Goal: Transaction & Acquisition: Subscribe to service/newsletter

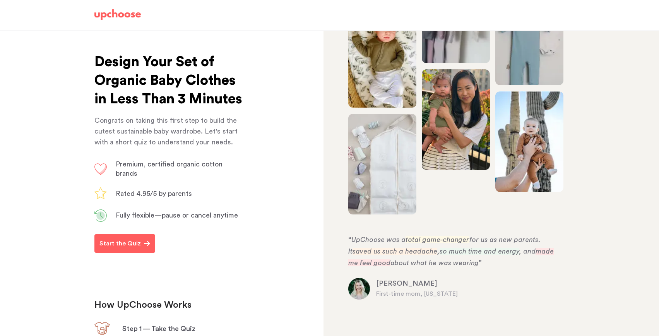
click at [88, 265] on div "Design Your Set of Organic Baby Clothes in Less Than 3 Minutes Congrats on taki…" at bounding box center [161, 183] width 323 height 305
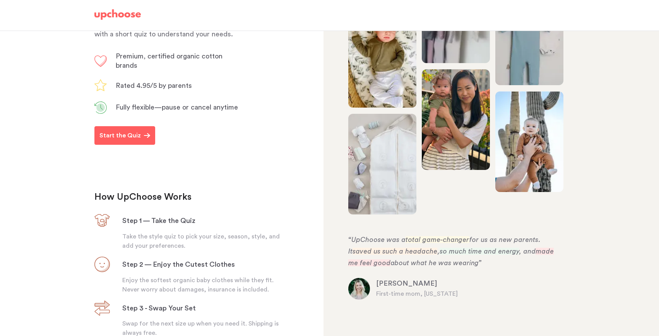
scroll to position [199, 0]
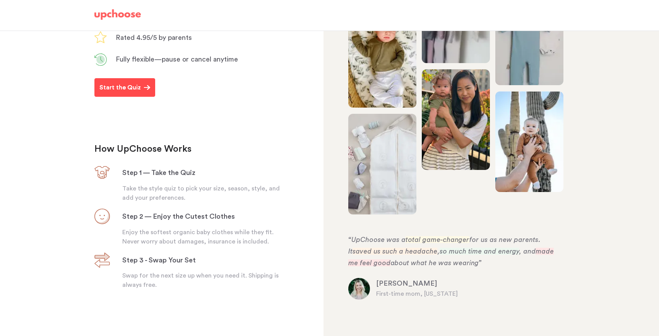
click at [106, 84] on p "Start the Quiz" at bounding box center [119, 87] width 41 height 9
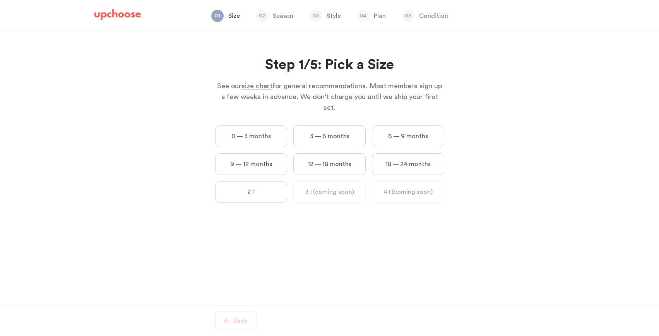
click at [265, 158] on label "9 — 12 months" at bounding box center [251, 164] width 72 height 22
click at [0, 0] on months "9 — 12 months" at bounding box center [0, 0] width 0 height 0
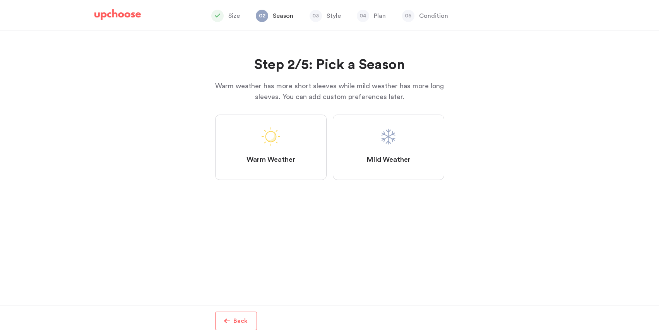
click at [265, 158] on span "Warm Weather" at bounding box center [270, 159] width 49 height 9
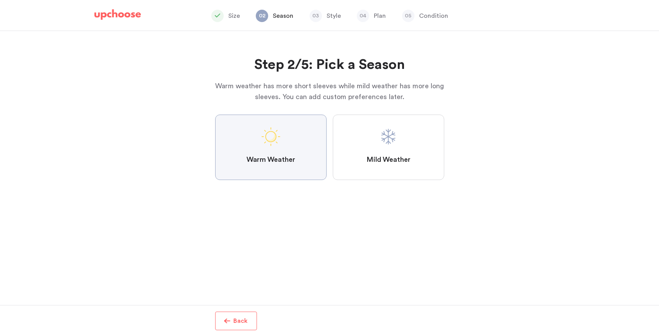
click at [0, 0] on Weather "Warm Weather" at bounding box center [0, 0] width 0 height 0
click at [398, 145] on label "Mild Weather" at bounding box center [388, 146] width 111 height 65
click at [0, 0] on Weather "Mild Weather" at bounding box center [0, 0] width 0 height 0
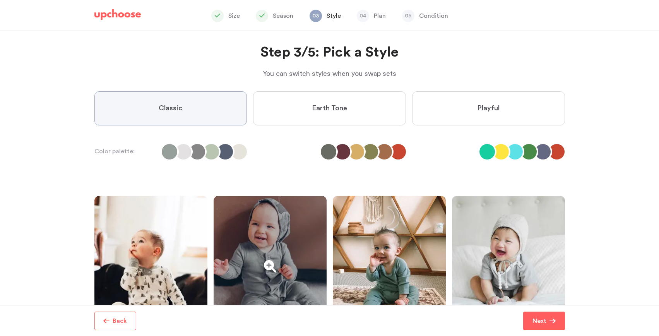
scroll to position [13, 0]
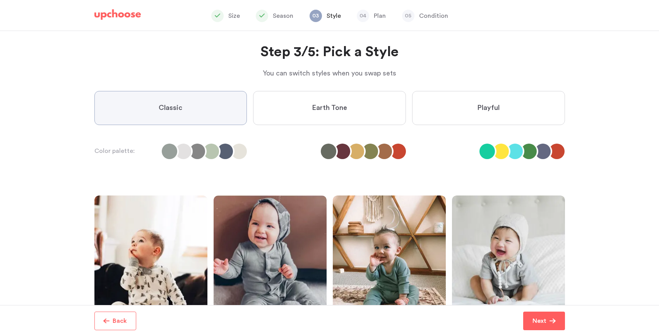
click at [304, 108] on label "Earth Tone" at bounding box center [329, 108] width 153 height 34
click at [0, 0] on Tone "Earth Tone" at bounding box center [0, 0] width 0 height 0
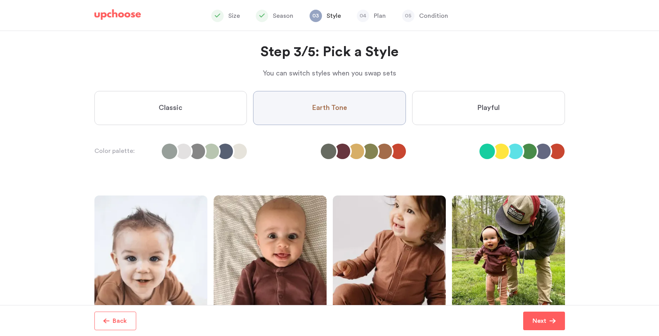
click at [476, 102] on label "Playful" at bounding box center [488, 108] width 153 height 34
click at [0, 0] on input "Playful" at bounding box center [0, 0] width 0 height 0
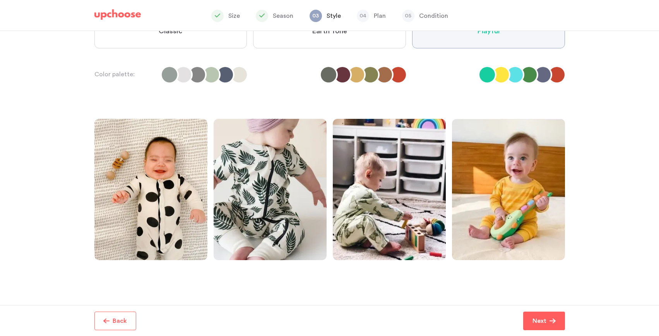
scroll to position [82, 0]
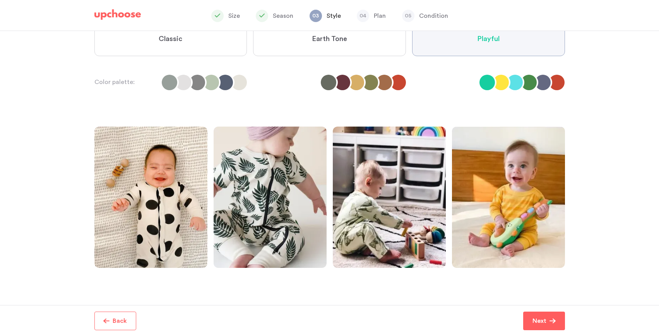
click at [380, 46] on label "Earth Tone" at bounding box center [329, 39] width 153 height 34
click at [0, 0] on Tone "Earth Tone" at bounding box center [0, 0] width 0 height 0
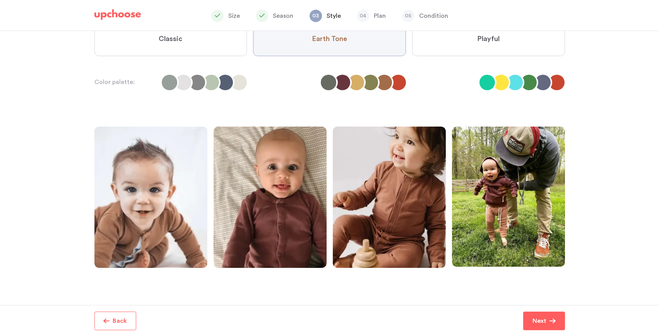
click at [172, 50] on label "Classic" at bounding box center [170, 39] width 153 height 34
click at [0, 0] on input "Classic" at bounding box center [0, 0] width 0 height 0
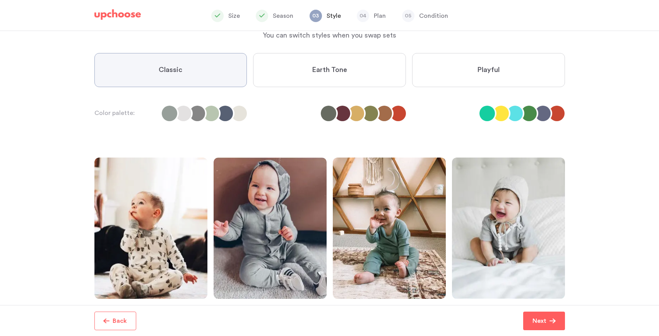
scroll to position [51, 0]
click at [464, 62] on label "Playful" at bounding box center [488, 70] width 153 height 34
click at [0, 0] on input "Playful" at bounding box center [0, 0] width 0 height 0
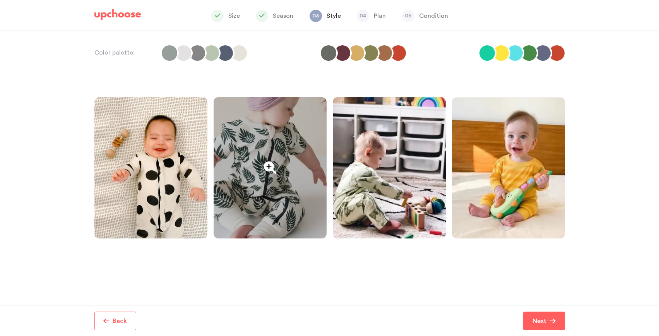
scroll to position [109, 0]
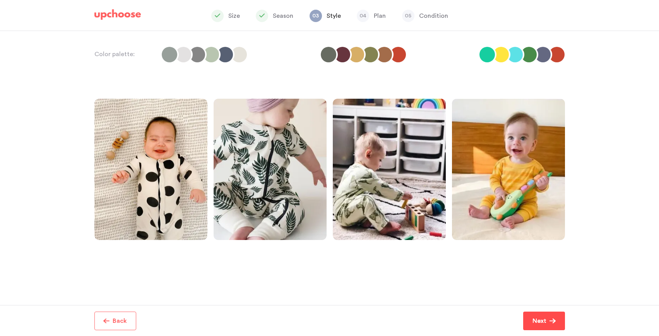
click at [548, 317] on span "Next" at bounding box center [540, 320] width 17 height 9
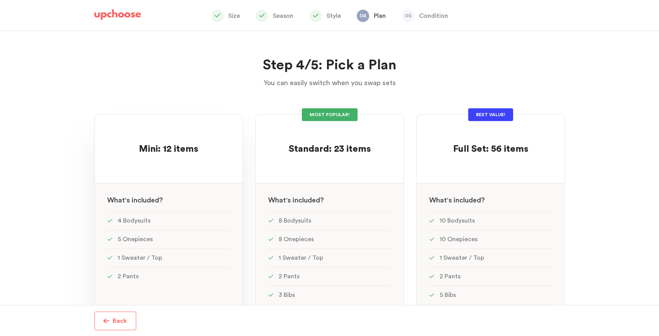
click at [193, 194] on div "See w W hat's included ?" at bounding box center [169, 197] width 148 height 28
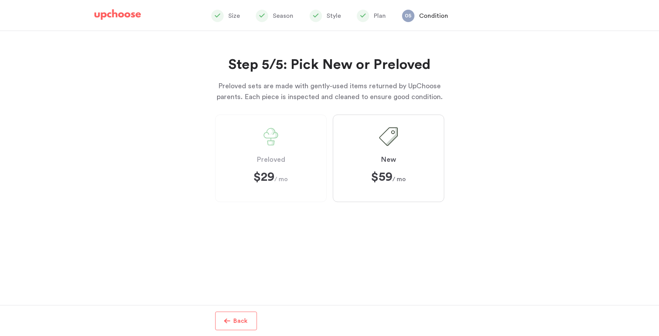
click at [395, 162] on span "New" at bounding box center [388, 159] width 15 height 9
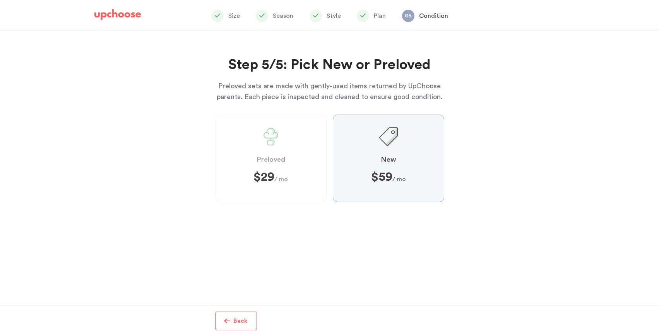
click at [0, 0] on input "New $59 $59 / mo" at bounding box center [0, 0] width 0 height 0
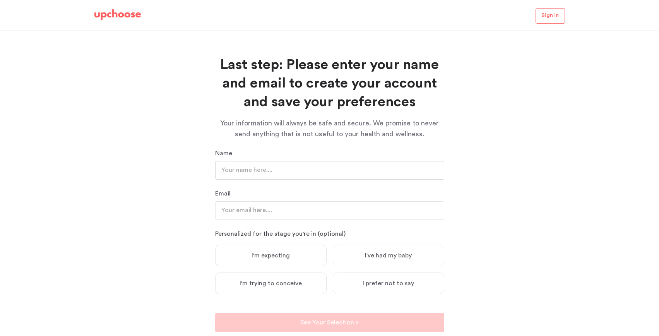
click at [308, 169] on input "text" at bounding box center [329, 170] width 229 height 19
type input "Kanishka Wiratunga"
click at [243, 211] on input "email" at bounding box center [329, 210] width 229 height 19
type input "[EMAIL_ADDRESS][DOMAIN_NAME]"
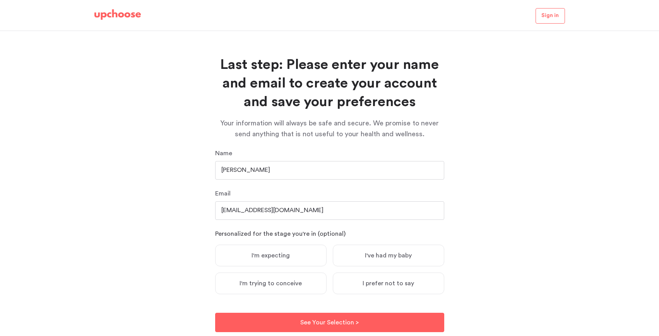
scroll to position [21, 0]
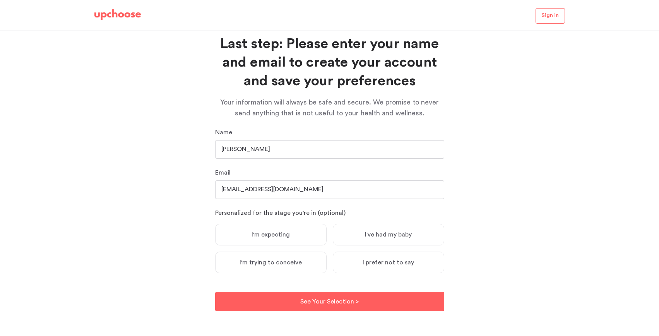
click at [372, 236] on span "I've had my baby" at bounding box center [388, 234] width 47 height 8
click at [0, 0] on input "I've had my baby" at bounding box center [0, 0] width 0 height 0
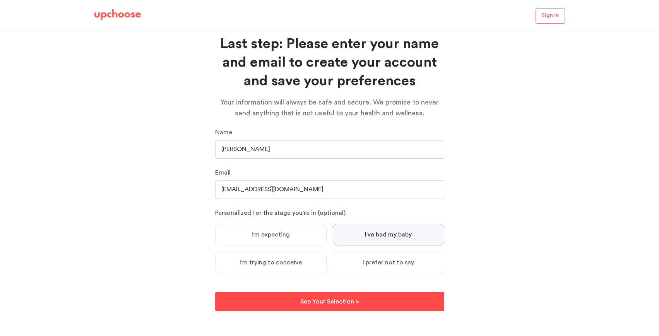
click at [312, 302] on p "See Your Selection >" at bounding box center [329, 301] width 58 height 9
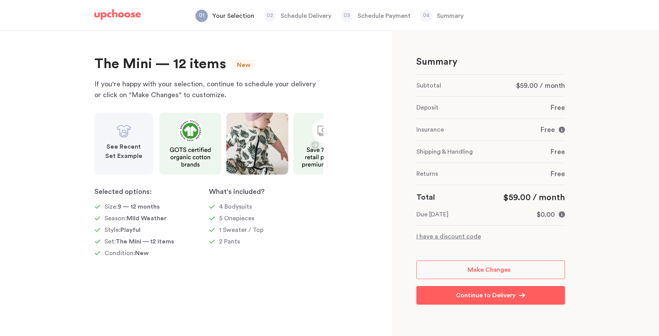
click at [464, 241] on p "I have a discount code" at bounding box center [490, 236] width 149 height 9
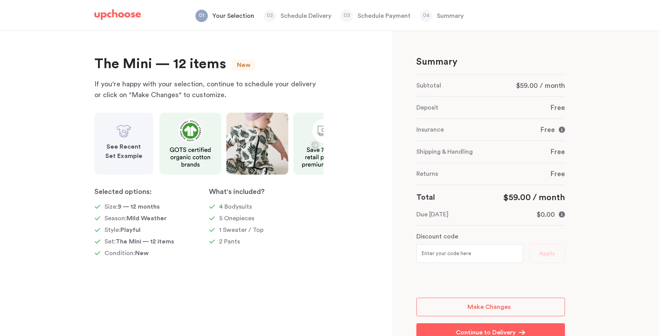
click at [448, 249] on input "text" at bounding box center [469, 253] width 107 height 19
paste input "ORGANIC20"
type input "ORGANIC20"
click at [560, 252] on button "Apply" at bounding box center [547, 253] width 36 height 19
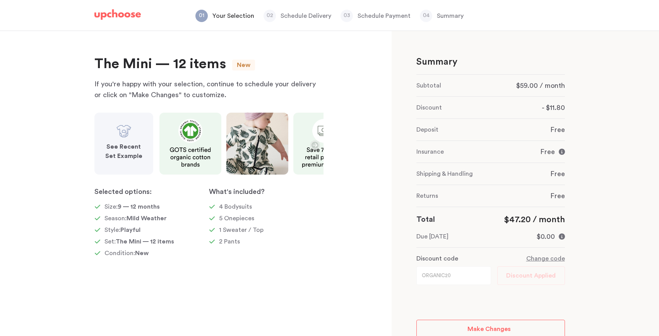
scroll to position [53, 0]
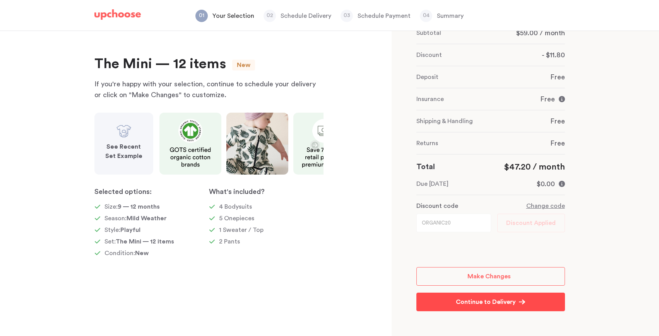
click at [458, 305] on p "Continue to Delivery" at bounding box center [486, 301] width 60 height 9
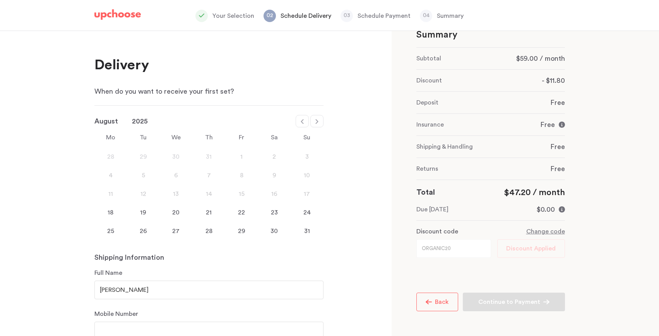
scroll to position [27, 0]
click at [109, 210] on div "18" at bounding box center [110, 212] width 33 height 9
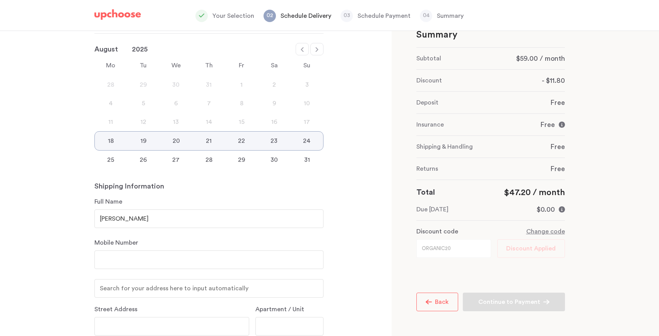
scroll to position [117, 0]
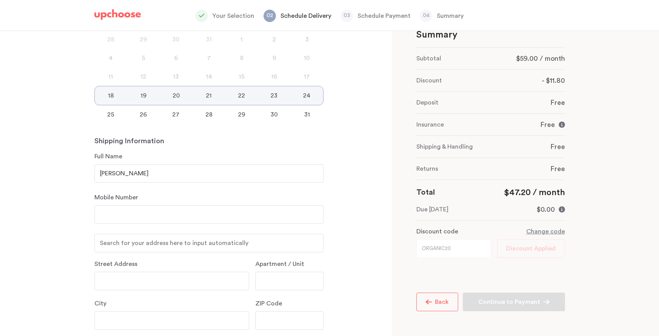
click at [109, 212] on input "number" at bounding box center [208, 214] width 229 height 19
type input "7149289927"
type input "[STREET_ADDRESS]"
type input "Los Angeles"
type input "91436"
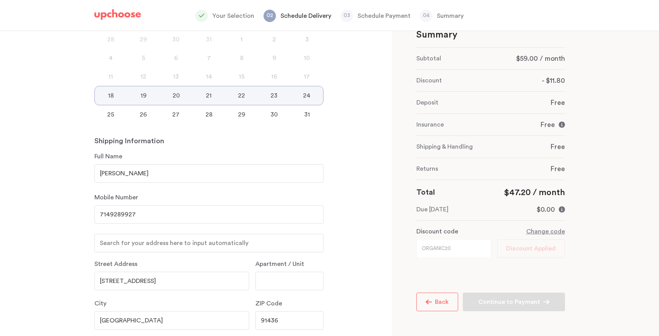
select select "CA"
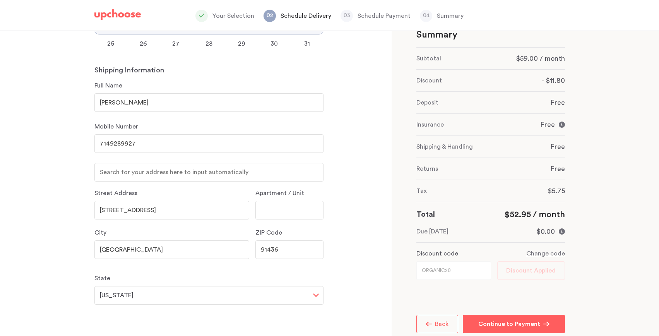
scroll to position [49, 0]
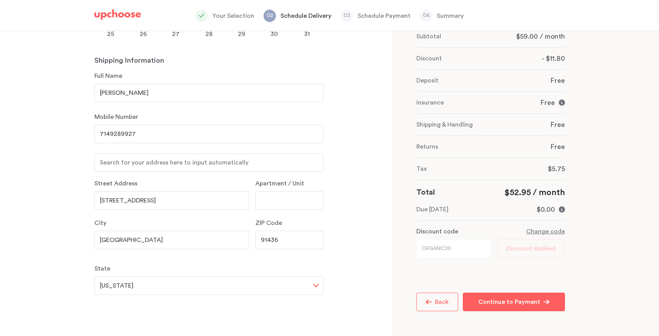
drag, startPoint x: 140, startPoint y: 241, endPoint x: 2, endPoint y: 235, distance: 137.4
click at [2, 235] on div "Delivery When do you want to receive your first set? January February March Apr…" at bounding box center [195, 183] width 391 height 305
type input "Encino"
click at [54, 272] on div "Delivery When do you want to receive your first set? January February March Apr…" at bounding box center [195, 183] width 391 height 305
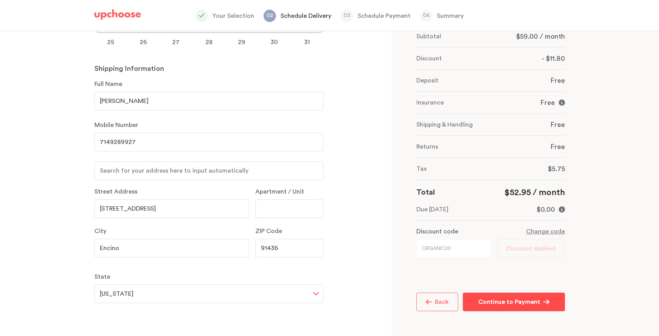
click at [487, 306] on button "Continue to Payment Continue to Payment" at bounding box center [514, 301] width 102 height 19
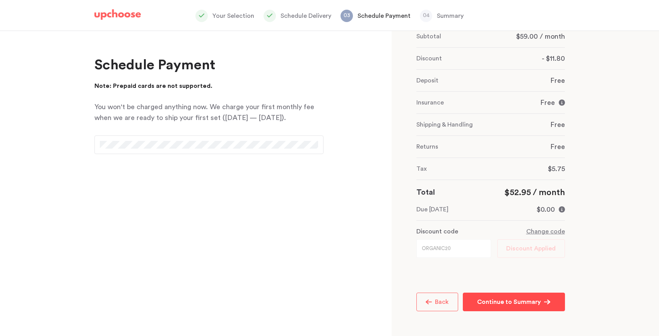
click at [495, 306] on p "Continue to Summary" at bounding box center [509, 301] width 64 height 9
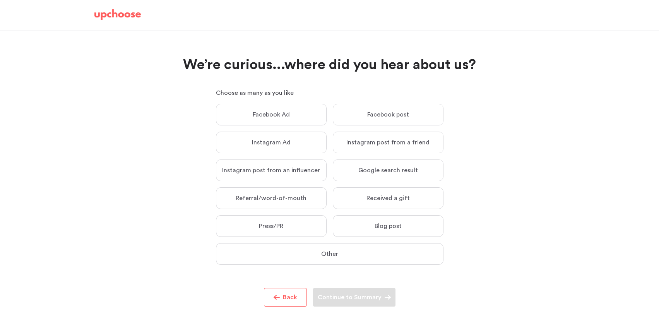
click at [387, 177] on label "Google search result Google search result" at bounding box center [388, 170] width 111 height 22
click at [0, 0] on input "Google search result Google search result" at bounding box center [0, 0] width 0 height 0
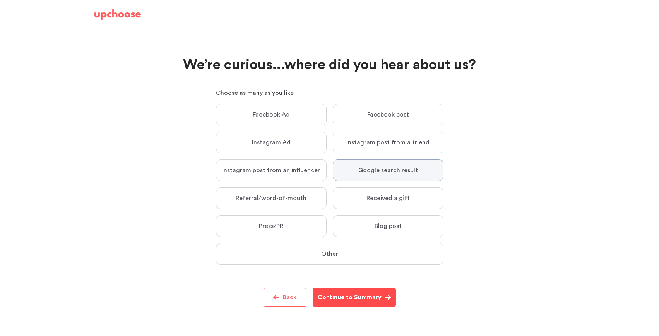
click at [333, 297] on p "Continue to Summary" at bounding box center [350, 296] width 64 height 9
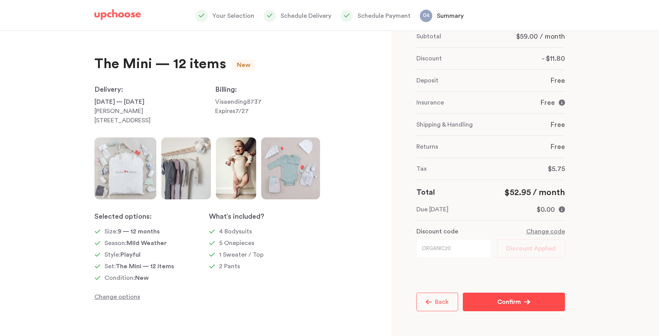
click at [341, 218] on div "Delivery When do you want to receive your first set? January February March Apr…" at bounding box center [195, 183] width 391 height 305
click at [104, 301] on p "Change options" at bounding box center [151, 296] width 114 height 9
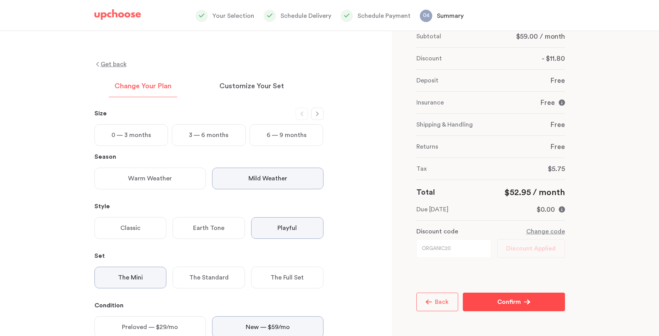
scroll to position [12, 0]
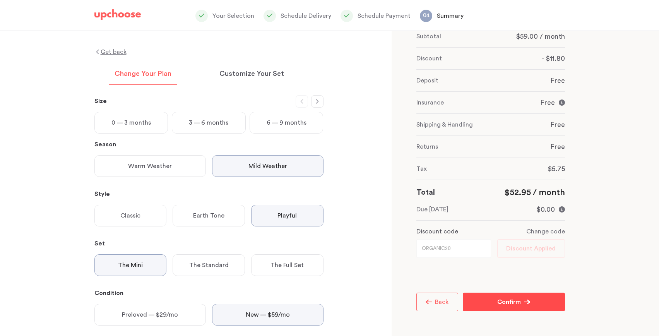
click at [184, 168] on div "Warm Weather" at bounding box center [149, 166] width 111 height 22
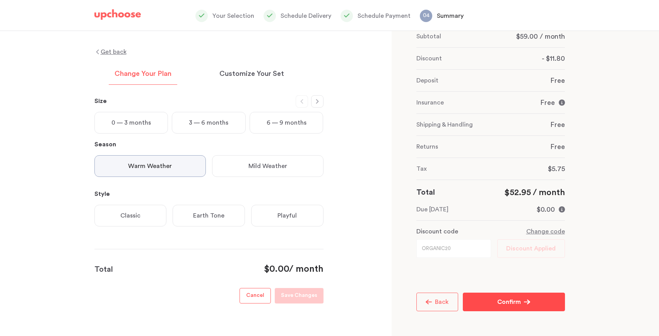
click at [154, 217] on div "Classic" at bounding box center [130, 216] width 72 height 22
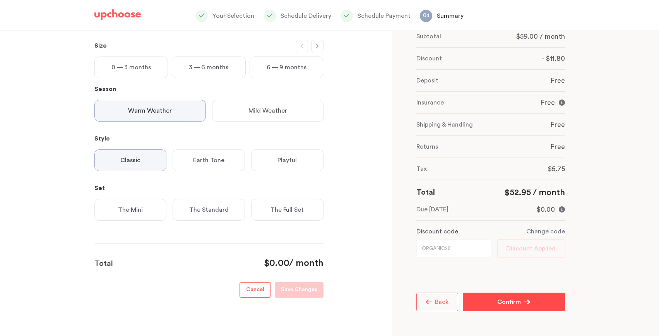
scroll to position [68, 0]
click at [150, 219] on div "The Mini" at bounding box center [130, 209] width 72 height 22
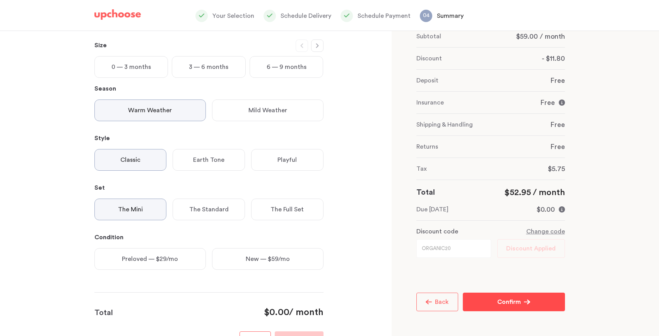
click at [214, 162] on p "Earth Tone" at bounding box center [208, 159] width 31 height 9
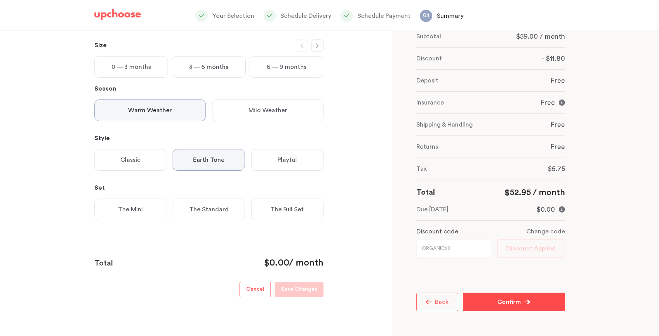
click at [281, 158] on p "Playful" at bounding box center [286, 159] width 19 height 9
click at [137, 206] on p "The Mini" at bounding box center [130, 209] width 25 height 9
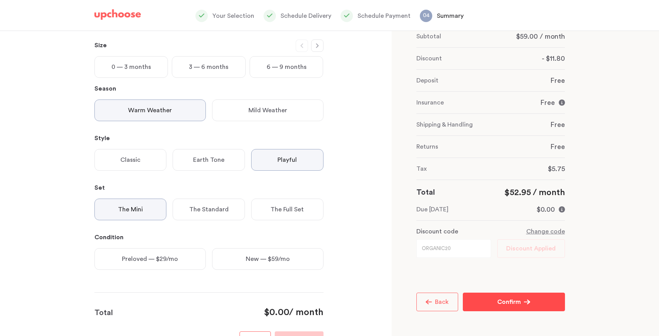
click at [251, 275] on div "Preloved — $29/mo New — $59/mo" at bounding box center [205, 262] width 235 height 28
click at [246, 259] on p "New — $59/mo" at bounding box center [268, 258] width 44 height 9
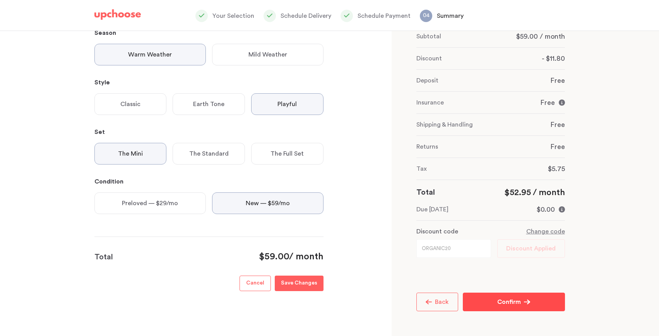
click at [310, 282] on p "Save Changes" at bounding box center [299, 282] width 36 height 9
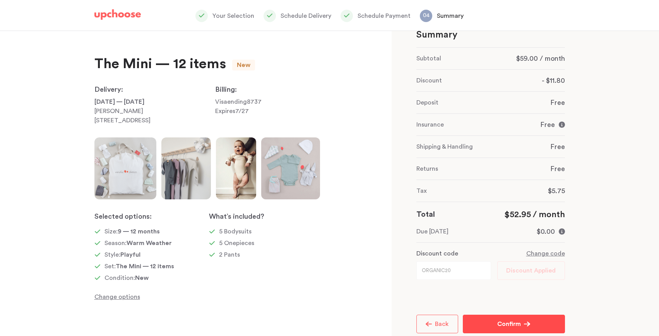
scroll to position [49, 0]
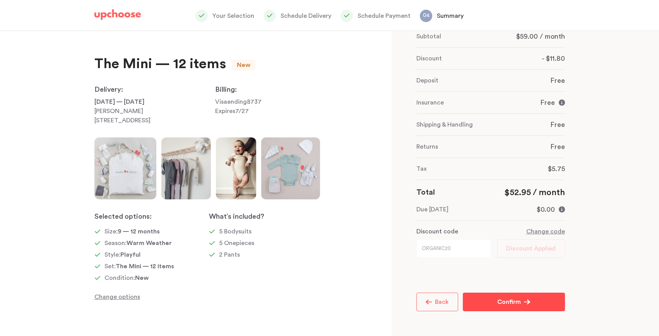
click at [512, 303] on p "Confirm" at bounding box center [509, 301] width 24 height 9
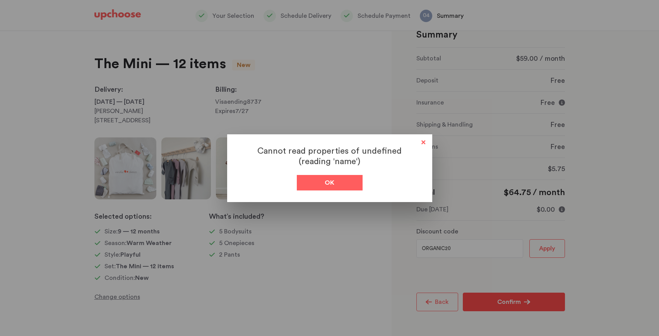
scroll to position [27, 0]
click at [316, 187] on div "Ok" at bounding box center [330, 182] width 66 height 15
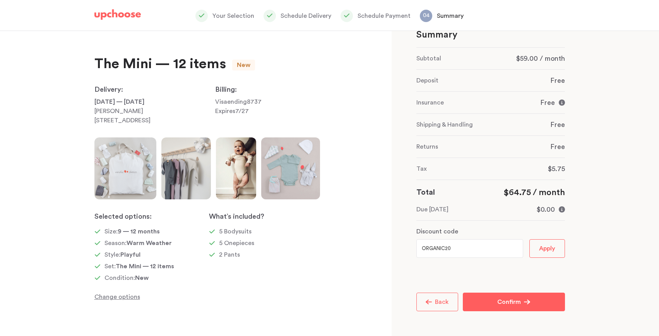
scroll to position [0, 0]
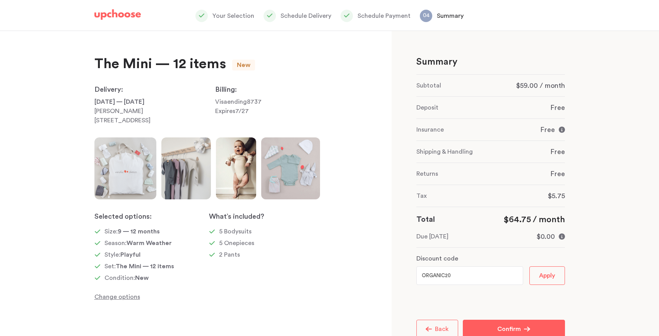
click at [128, 301] on p "Change options" at bounding box center [151, 296] width 114 height 9
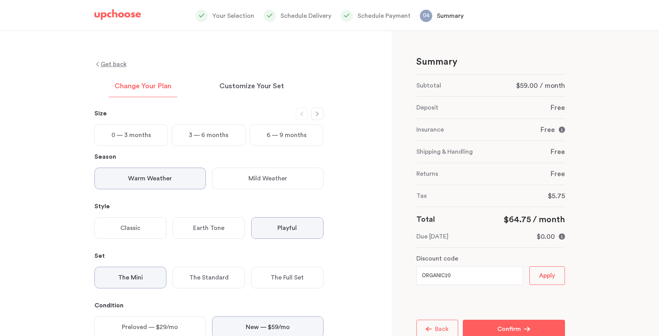
click at [395, 15] on p "Schedule Payment" at bounding box center [383, 15] width 53 height 9
click at [351, 18] on div at bounding box center [346, 16] width 12 height 12
click at [116, 65] on p "Get back" at bounding box center [114, 64] width 26 height 9
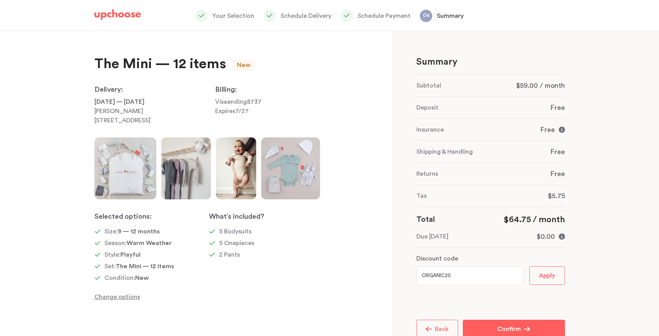
click at [436, 328] on span "Back" at bounding box center [440, 329] width 17 height 6
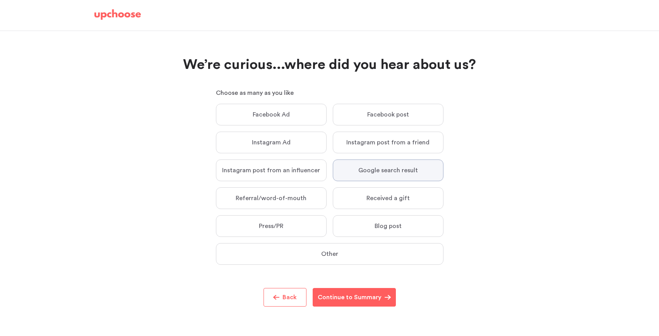
click at [292, 298] on span "Back" at bounding box center [287, 296] width 17 height 9
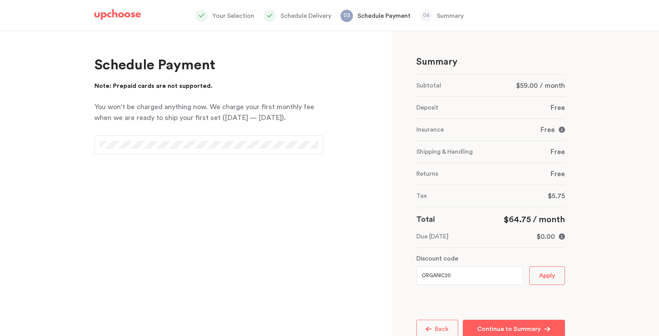
click at [434, 328] on span "Back" at bounding box center [440, 329] width 17 height 6
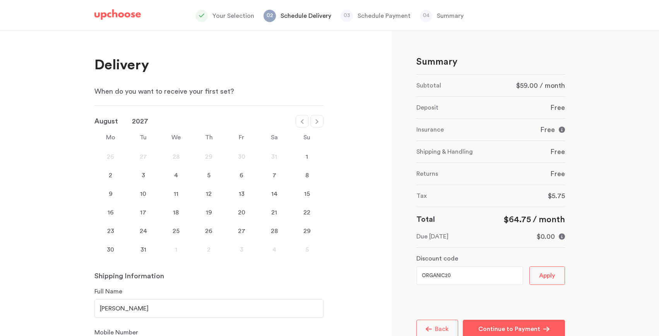
scroll to position [17, 0]
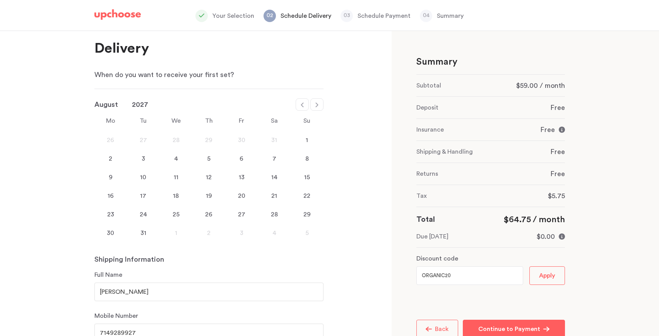
drag, startPoint x: 160, startPoint y: 291, endPoint x: 135, endPoint y: 291, distance: 25.1
click at [135, 291] on input "Kanishka Wiratunga" at bounding box center [208, 291] width 229 height 19
click at [154, 291] on input "Kanishka Wijegunaatne" at bounding box center [208, 291] width 229 height 19
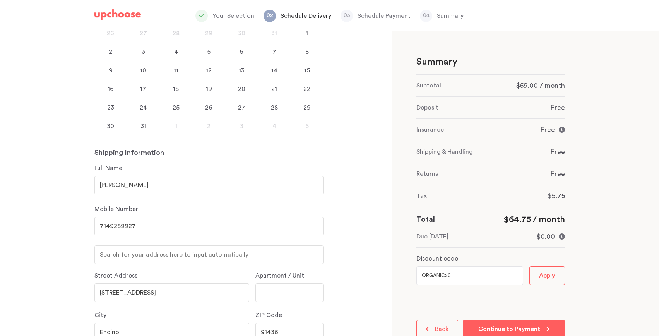
scroll to position [134, 0]
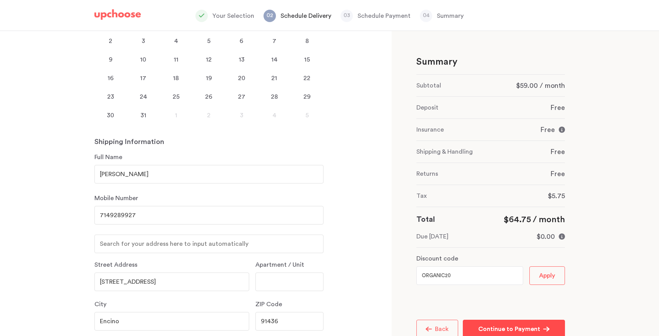
type input "Kanishka Wijegunaratne"
click at [505, 330] on p "Continue to Payment" at bounding box center [509, 328] width 62 height 9
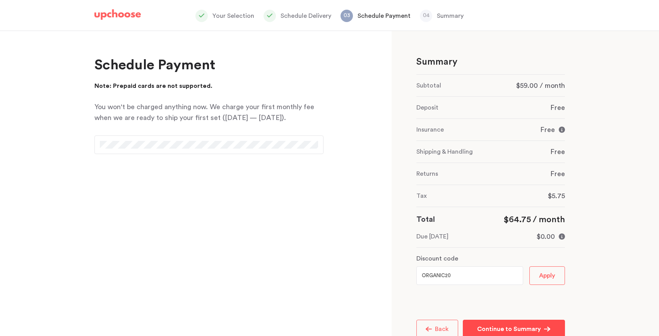
click at [501, 331] on p "Continue to Summary" at bounding box center [509, 328] width 64 height 9
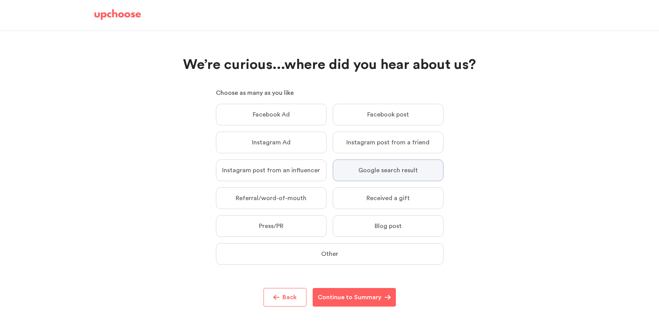
click at [287, 301] on span "Back" at bounding box center [287, 296] width 17 height 9
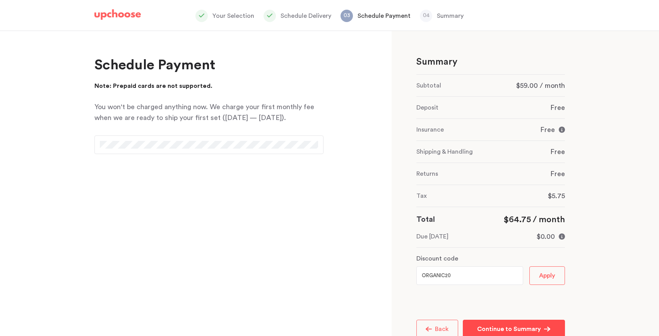
click at [554, 273] on span "Apply" at bounding box center [547, 275] width 16 height 10
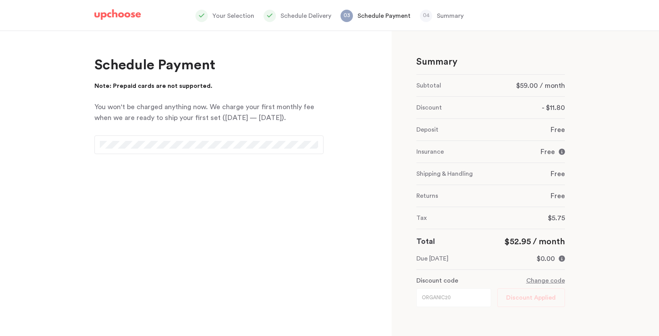
scroll to position [49, 0]
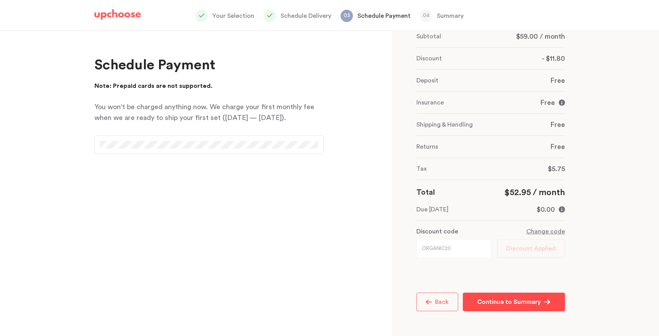
click at [507, 302] on p "Continue to Summary" at bounding box center [509, 301] width 64 height 9
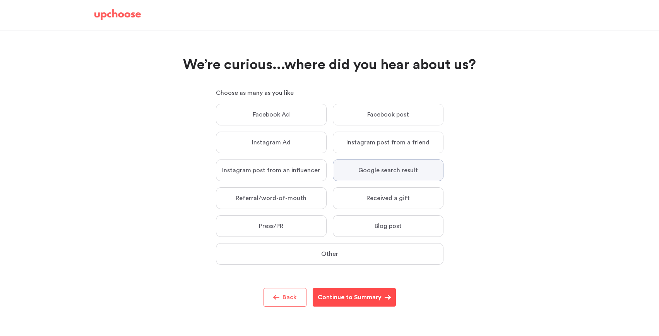
click at [343, 302] on button "Continue to Summary Continue to Summary" at bounding box center [353, 297] width 83 height 19
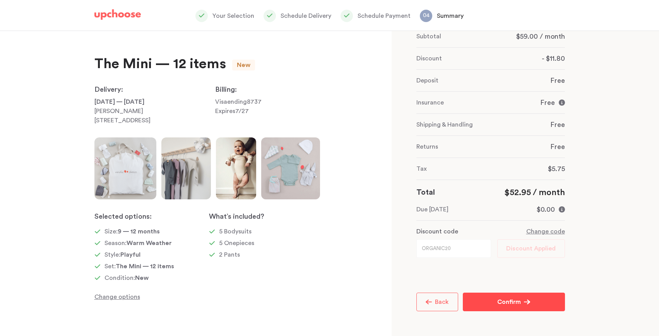
click at [519, 301] on p "Confirm" at bounding box center [509, 301] width 24 height 9
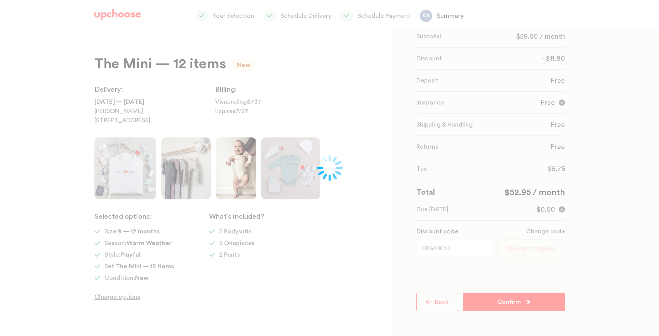
scroll to position [27, 0]
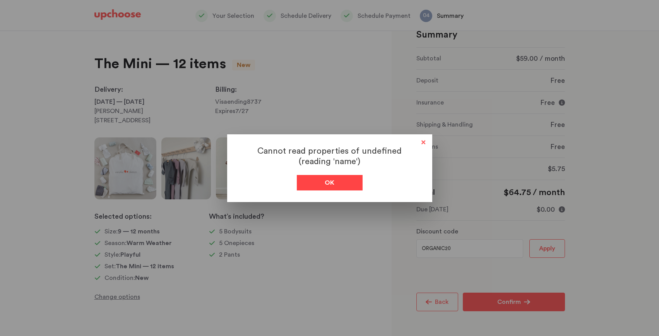
click at [323, 186] on div "Ok" at bounding box center [330, 182] width 66 height 15
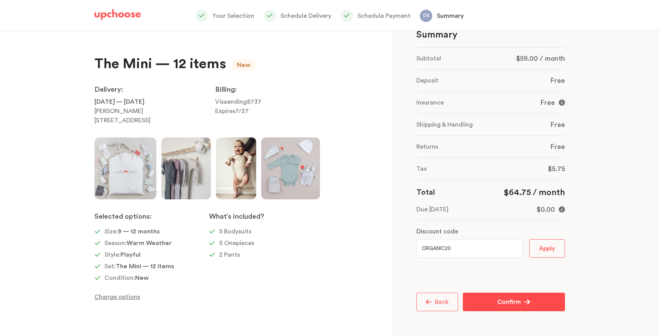
click at [506, 293] on button "Confirm Confirm" at bounding box center [514, 301] width 102 height 19
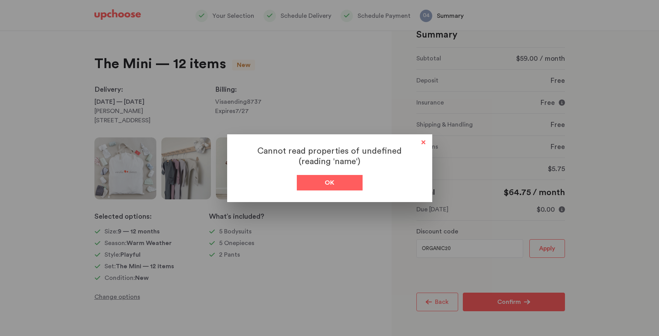
click at [423, 142] on span at bounding box center [423, 143] width 10 height 10
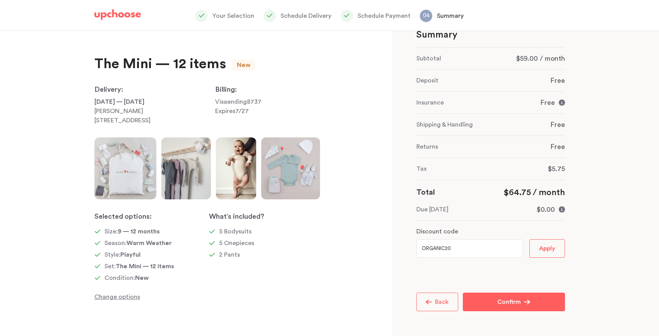
click at [130, 12] on img at bounding box center [117, 14] width 46 height 11
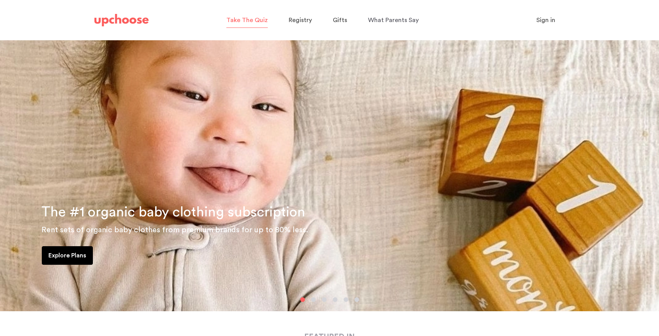
click at [249, 25] on p "Take The Quiz" at bounding box center [246, 20] width 41 height 12
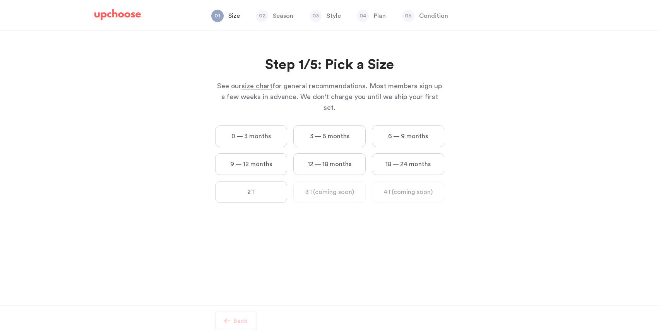
click at [253, 159] on label "9 — 12 months" at bounding box center [251, 164] width 72 height 22
click at [0, 0] on months "9 — 12 months" at bounding box center [0, 0] width 0 height 0
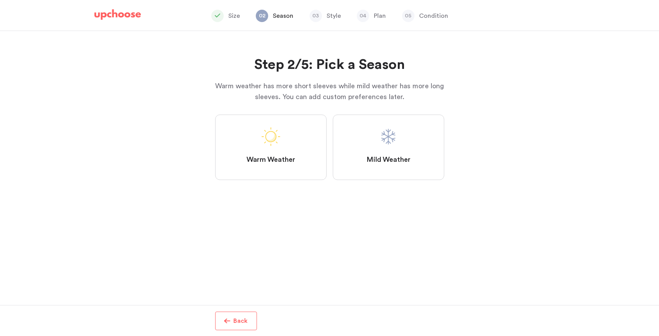
click at [268, 159] on span "Warm Weather" at bounding box center [270, 159] width 49 height 9
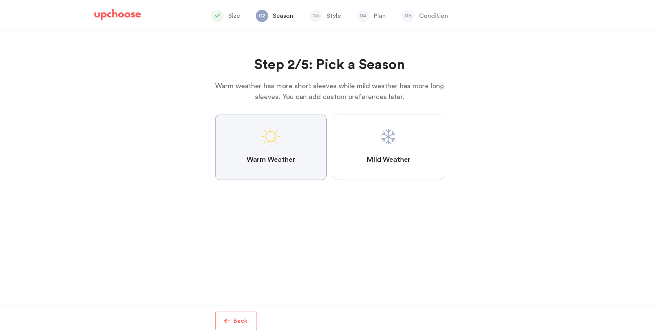
click at [0, 0] on Weather "Warm Weather" at bounding box center [0, 0] width 0 height 0
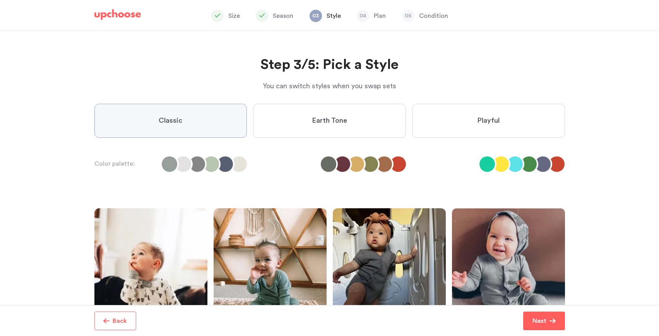
click at [477, 133] on label "Playful" at bounding box center [488, 121] width 153 height 34
click at [0, 0] on input "Playful" at bounding box center [0, 0] width 0 height 0
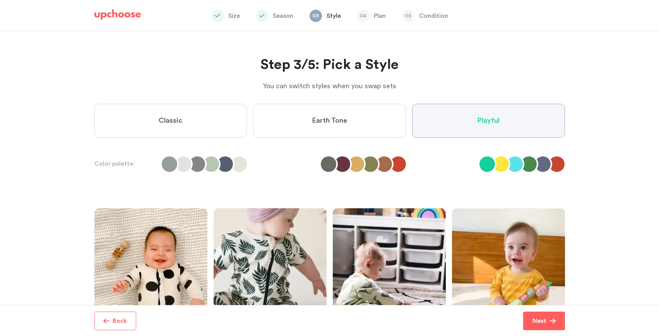
click at [434, 183] on div "Step 3/5: Pick a Style You can switch styles when you swap sets Step 3/5: Pick …" at bounding box center [329, 223] width 470 height 385
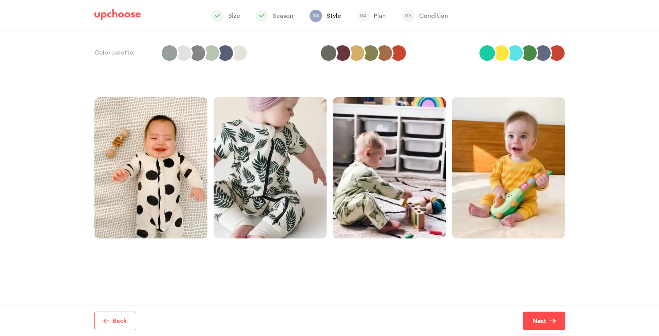
click at [547, 320] on span "Next" at bounding box center [540, 320] width 17 height 9
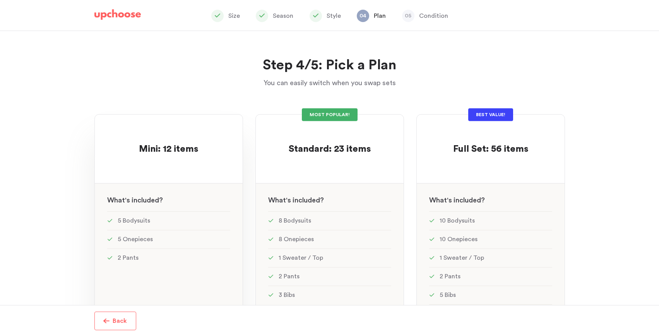
click at [148, 190] on div "See w W hat's included ?" at bounding box center [169, 197] width 148 height 28
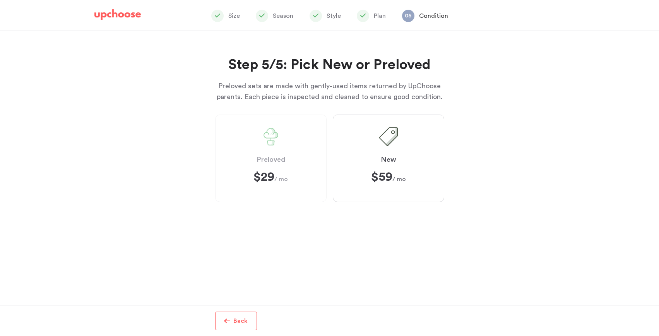
scroll to position [146, 0]
click at [401, 183] on label "New $59 $59 / mo" at bounding box center [388, 157] width 111 height 87
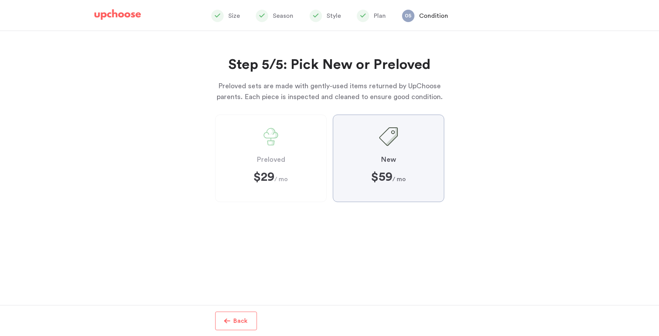
click at [0, 0] on input "New $59 $59 / mo" at bounding box center [0, 0] width 0 height 0
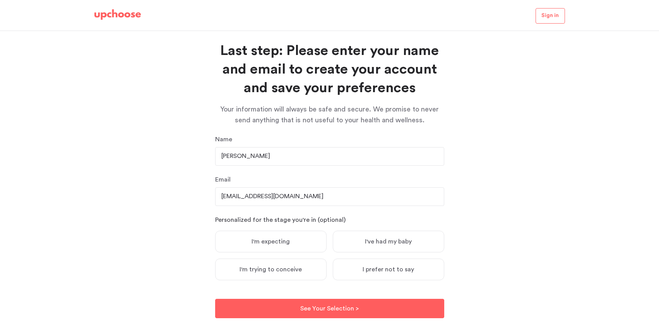
scroll to position [16, 0]
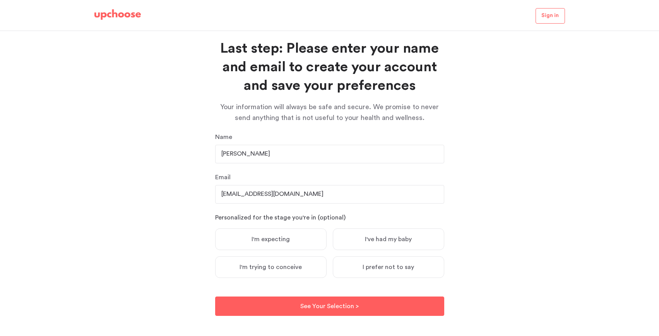
click at [363, 232] on label "I've had my baby" at bounding box center [388, 239] width 111 height 22
click at [0, 0] on input "I've had my baby" at bounding box center [0, 0] width 0 height 0
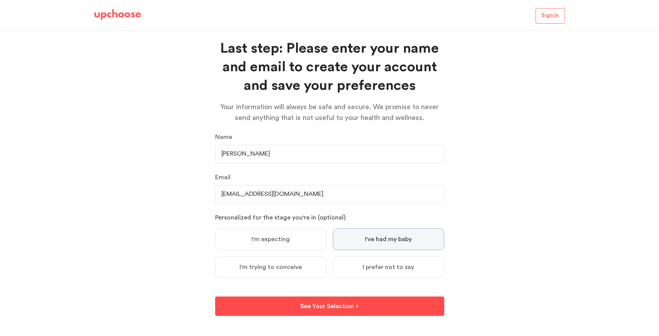
click at [333, 306] on p "See Your Selection >" at bounding box center [329, 305] width 58 height 9
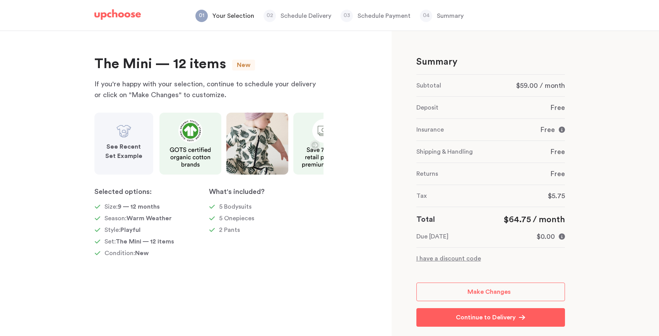
click at [462, 266] on div "Make Changes" at bounding box center [490, 283] width 153 height 41
click at [462, 261] on p "I have a discount code" at bounding box center [490, 258] width 149 height 9
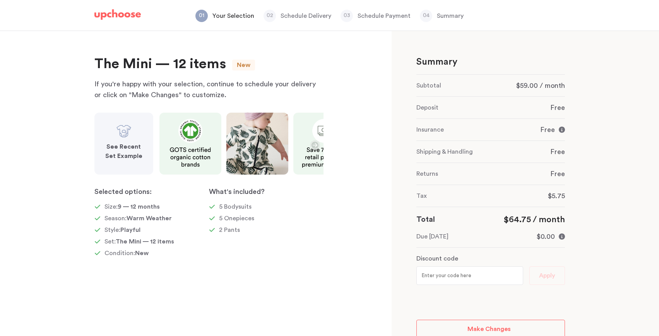
click at [458, 276] on input "text" at bounding box center [469, 275] width 107 height 19
paste input "ORGANIC20"
type input "ORGANIC20"
click at [544, 273] on span "Apply" at bounding box center [547, 275] width 16 height 10
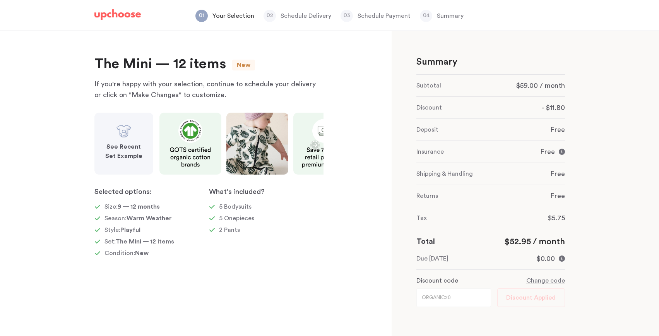
scroll to position [75, 0]
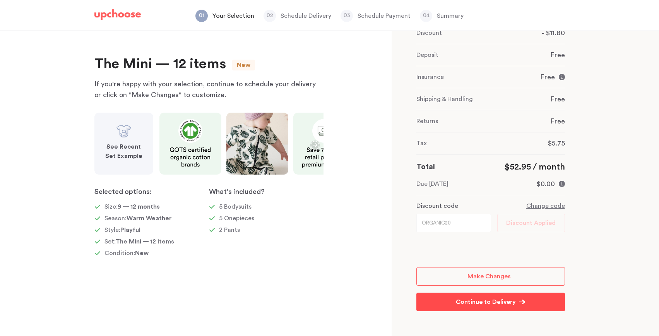
click at [488, 299] on p "Continue to Delivery" at bounding box center [486, 301] width 60 height 9
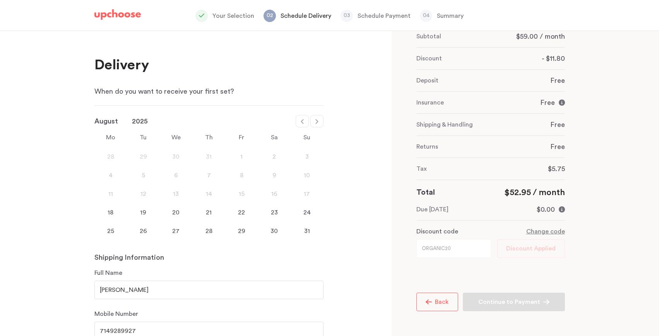
scroll to position [49, 0]
click at [114, 208] on div "18" at bounding box center [110, 212] width 33 height 9
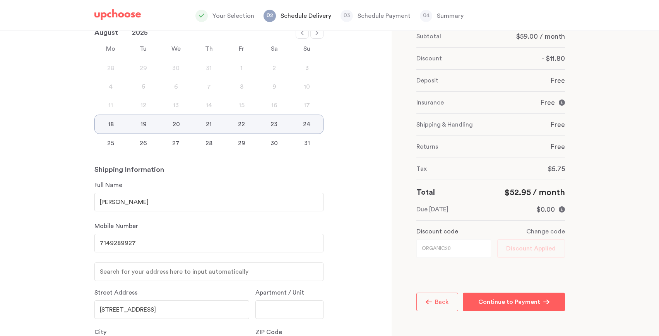
scroll to position [89, 0]
click at [179, 201] on input "[PERSON_NAME]" at bounding box center [208, 201] width 229 height 19
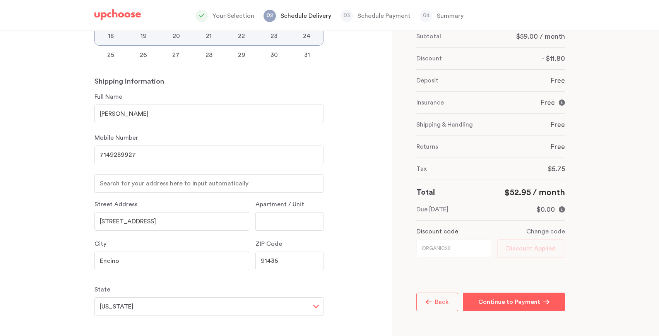
scroll to position [182, 0]
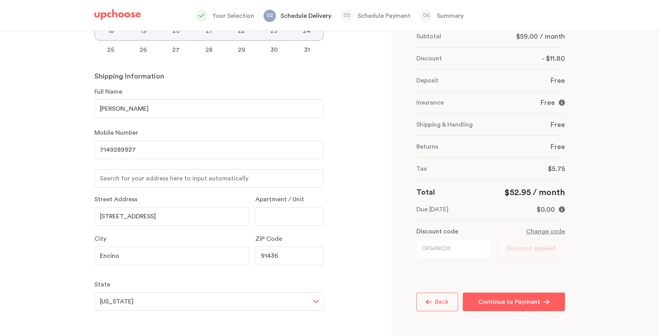
click at [63, 263] on div "Delivery When do you want to receive your first set? January February March Apr…" at bounding box center [195, 183] width 391 height 305
click at [139, 184] on input "text" at bounding box center [208, 178] width 229 height 19
click at [59, 221] on div "Delivery When do you want to receive your first set? January February March Apr…" at bounding box center [195, 183] width 391 height 305
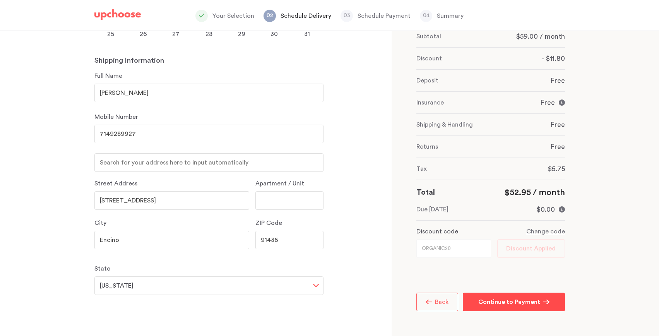
click at [535, 297] on p "Continue to Payment" at bounding box center [509, 301] width 62 height 9
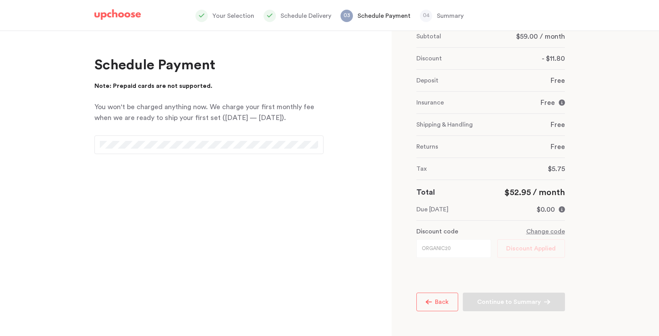
click at [127, 140] on div at bounding box center [208, 144] width 229 height 19
click at [528, 297] on p "Continue to Summary" at bounding box center [509, 301] width 64 height 9
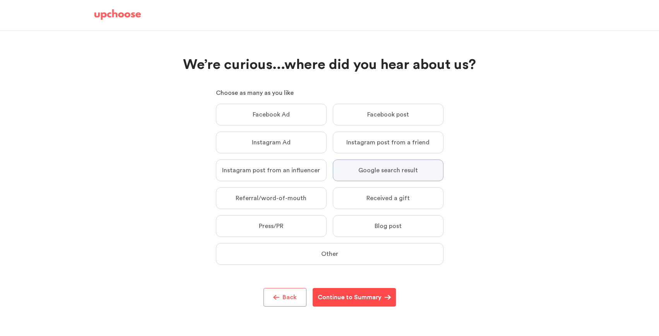
click at [371, 303] on button "Continue to Summary Continue to Summary" at bounding box center [353, 297] width 83 height 19
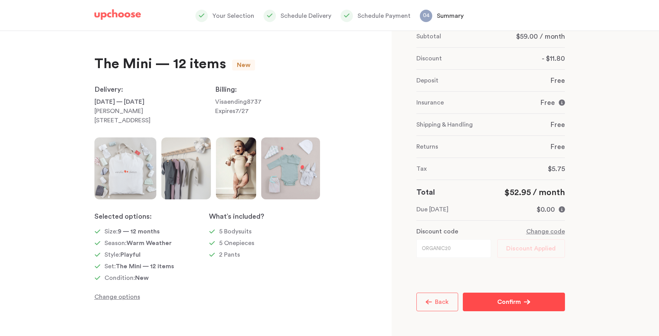
click at [506, 298] on p "Confirm" at bounding box center [509, 301] width 24 height 9
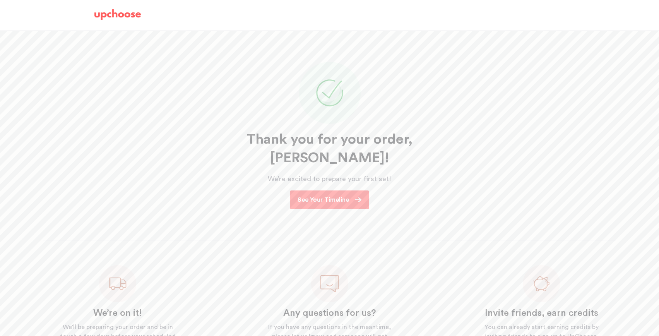
click at [346, 198] on p "See Your Timeline" at bounding box center [322, 199] width 51 height 9
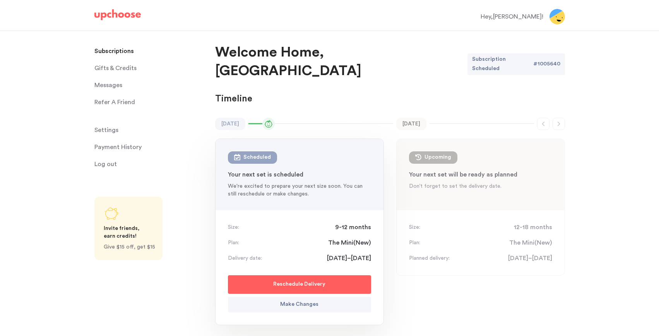
click at [532, 19] on div "Hey, Kanishka !" at bounding box center [511, 16] width 63 height 9
click at [526, 14] on div "Hey, Kanishka !" at bounding box center [511, 16] width 63 height 9
click at [549, 15] on link at bounding box center [556, 16] width 15 height 15
click at [555, 16] on img at bounding box center [556, 16] width 15 height 15
click at [110, 84] on span "Messages" at bounding box center [108, 84] width 28 height 15
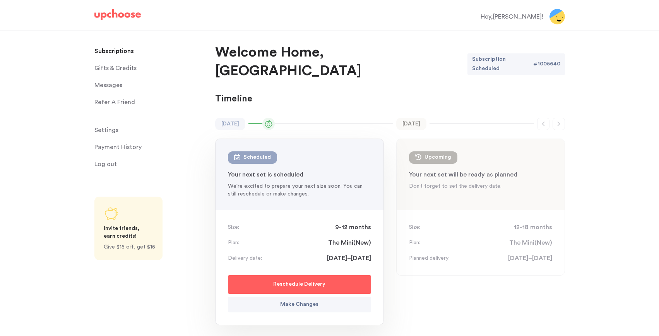
click at [102, 81] on span "Messages" at bounding box center [108, 84] width 28 height 15
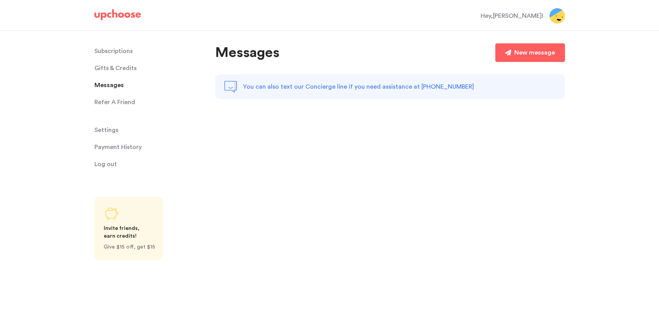
click at [108, 19] on img at bounding box center [117, 14] width 46 height 11
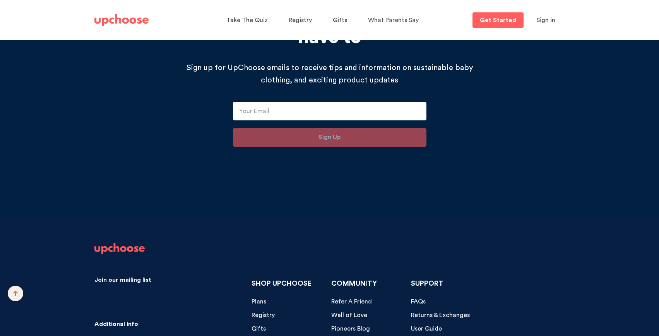
scroll to position [8072, 0]
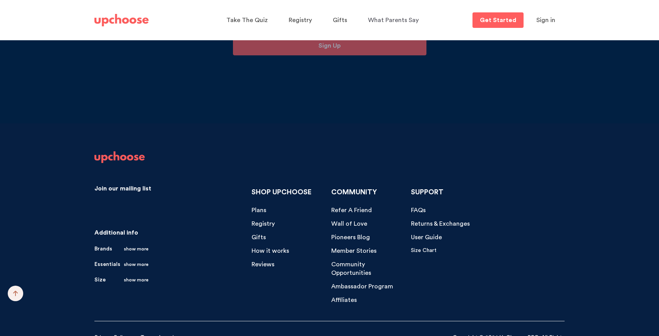
click at [255, 248] on span "How it works" at bounding box center [270, 251] width 38 height 6
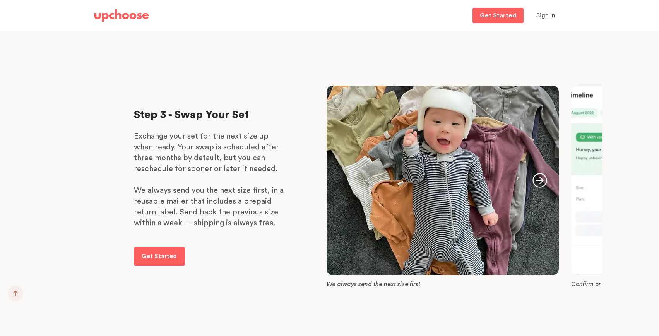
scroll to position [686, 0]
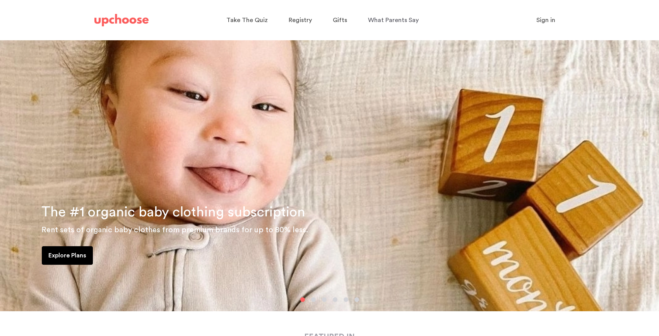
click at [543, 22] on span "Sign in" at bounding box center [545, 20] width 19 height 6
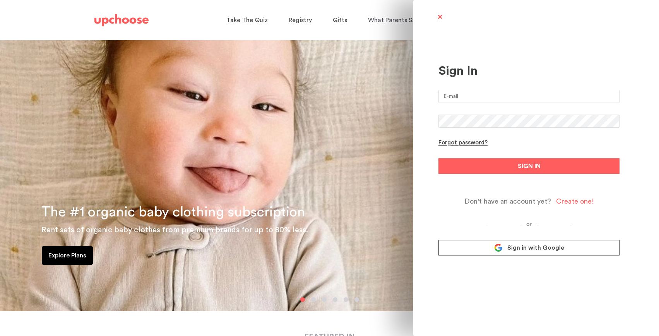
click at [462, 97] on input "email" at bounding box center [528, 96] width 181 height 13
type input "[EMAIL_ADDRESS][DOMAIN_NAME]"
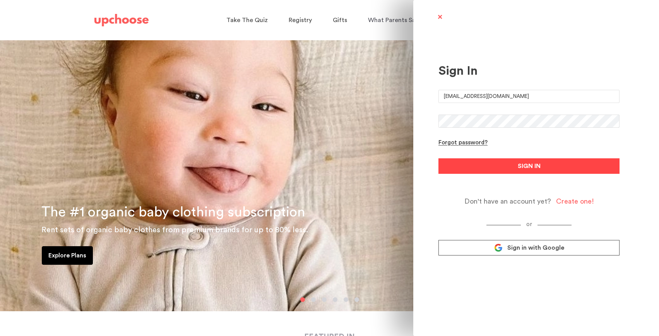
click at [479, 163] on button "SIGN IN" at bounding box center [528, 165] width 181 height 15
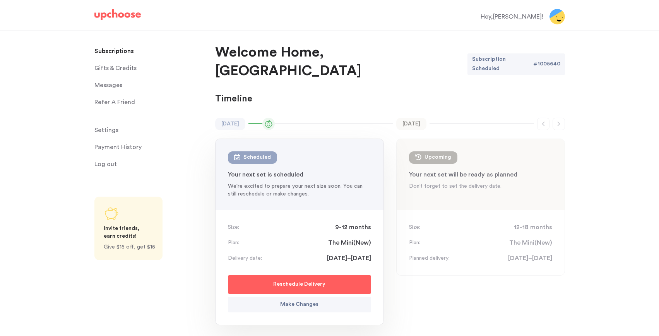
click at [531, 17] on div "Hey, [PERSON_NAME] !" at bounding box center [511, 16] width 63 height 9
click at [561, 19] on img at bounding box center [556, 16] width 15 height 15
click at [108, 136] on span "Settings" at bounding box center [106, 129] width 24 height 15
click at [108, 135] on span "Settings" at bounding box center [106, 129] width 24 height 15
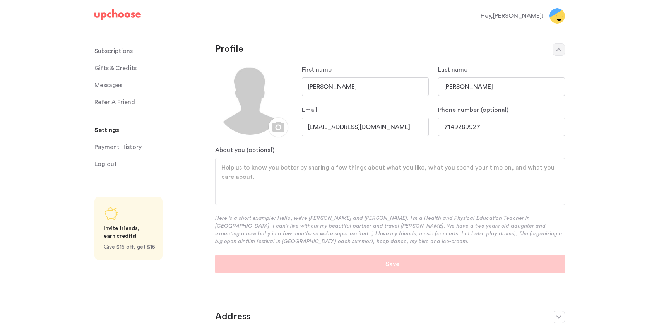
click at [110, 132] on span "Settings" at bounding box center [106, 129] width 25 height 15
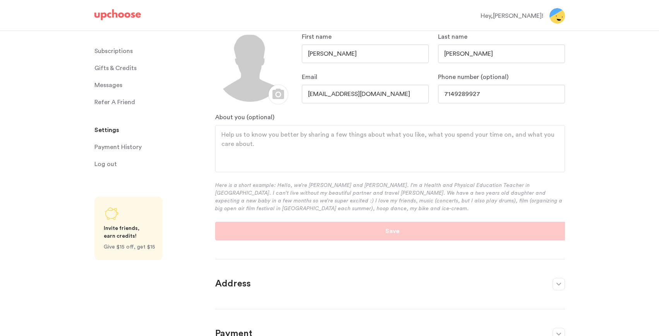
scroll to position [39, 0]
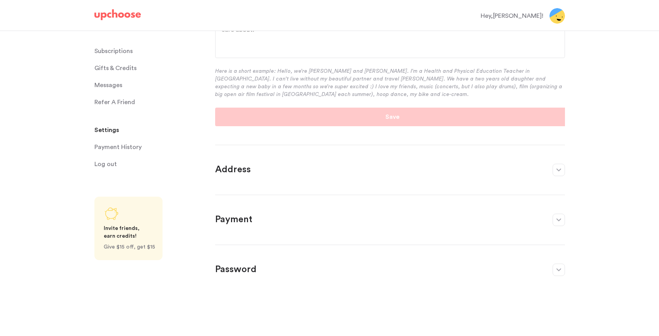
scroll to position [155, 0]
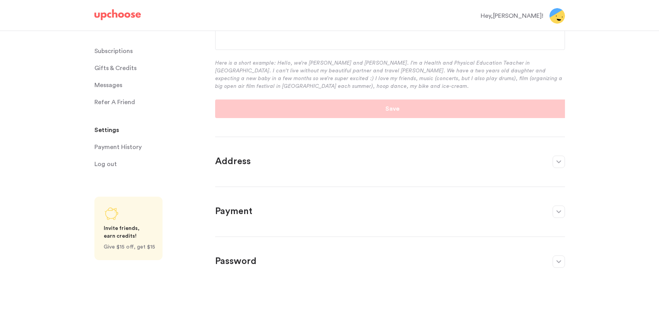
click at [289, 263] on p "Password" at bounding box center [380, 261] width 330 height 12
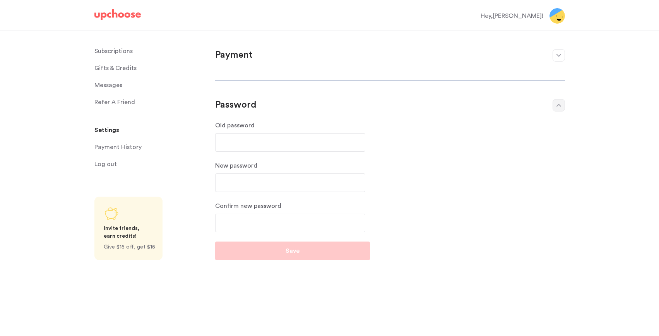
scroll to position [96, 0]
click at [236, 171] on div "New password" at bounding box center [290, 174] width 150 height 31
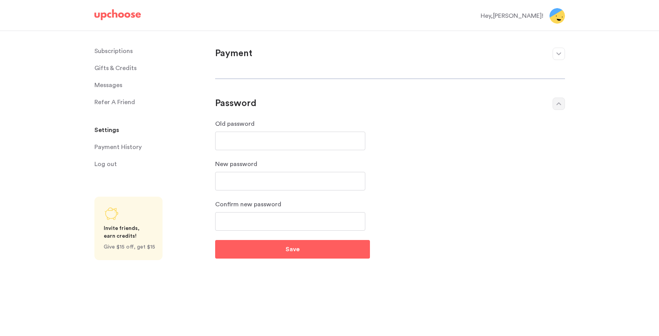
click at [270, 259] on div "Save" at bounding box center [290, 251] width 155 height 22
click at [271, 243] on button "Save" at bounding box center [292, 249] width 155 height 19
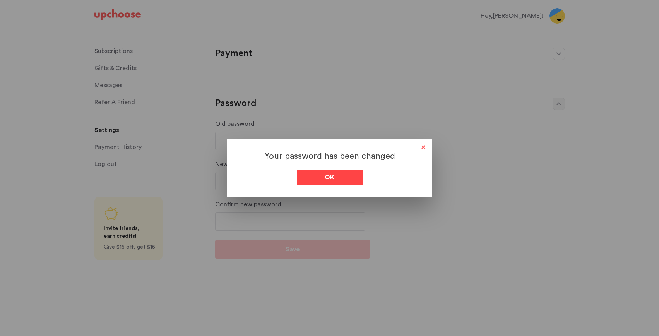
click at [326, 179] on span "Ok" at bounding box center [329, 176] width 10 height 9
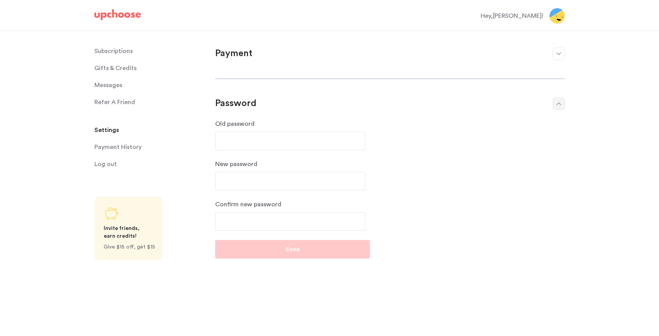
scroll to position [0, 0]
